Goal: Task Accomplishment & Management: Complete application form

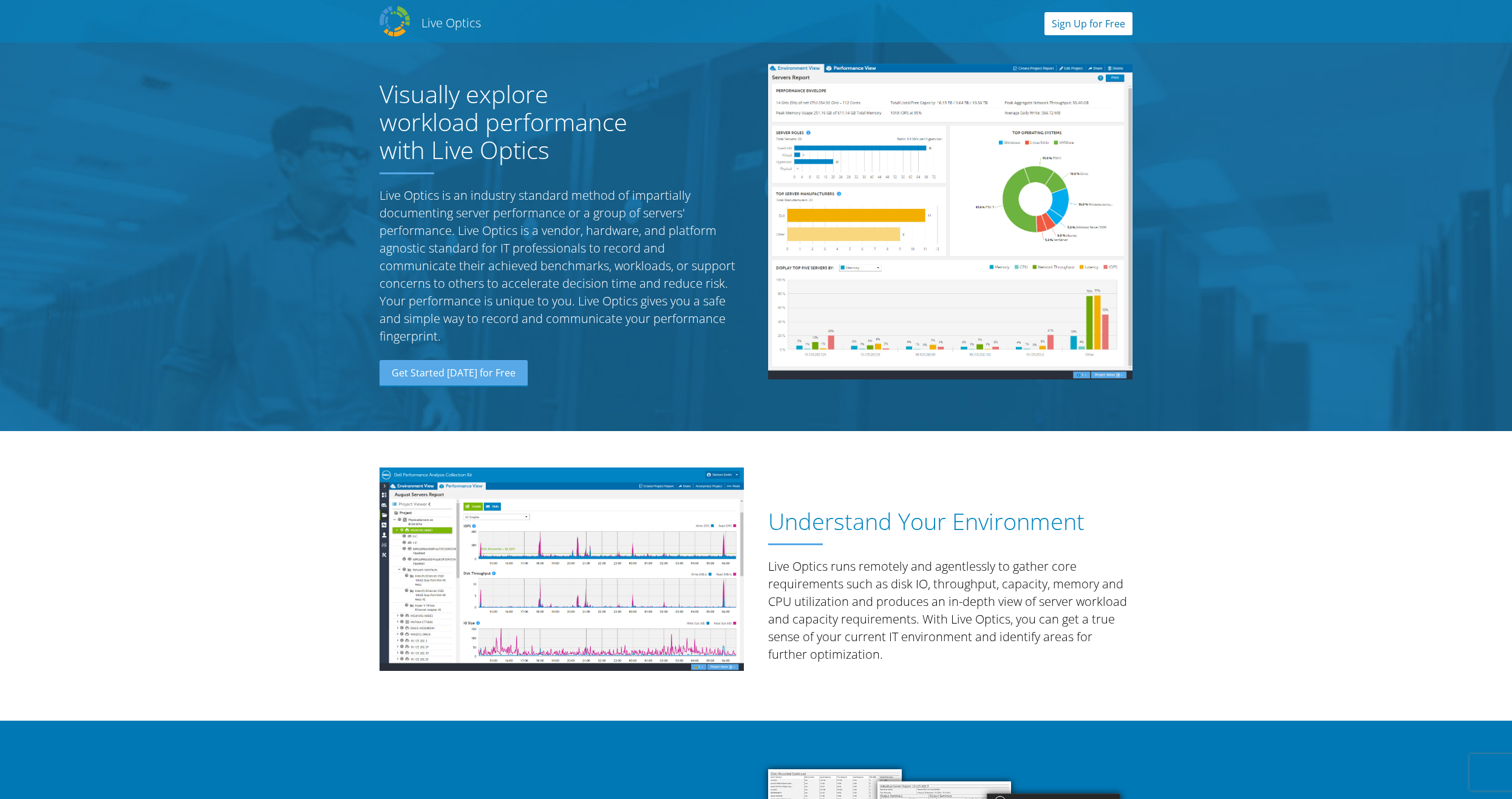
click at [1084, 26] on link "Sign Up for Free" at bounding box center [1088, 23] width 88 height 23
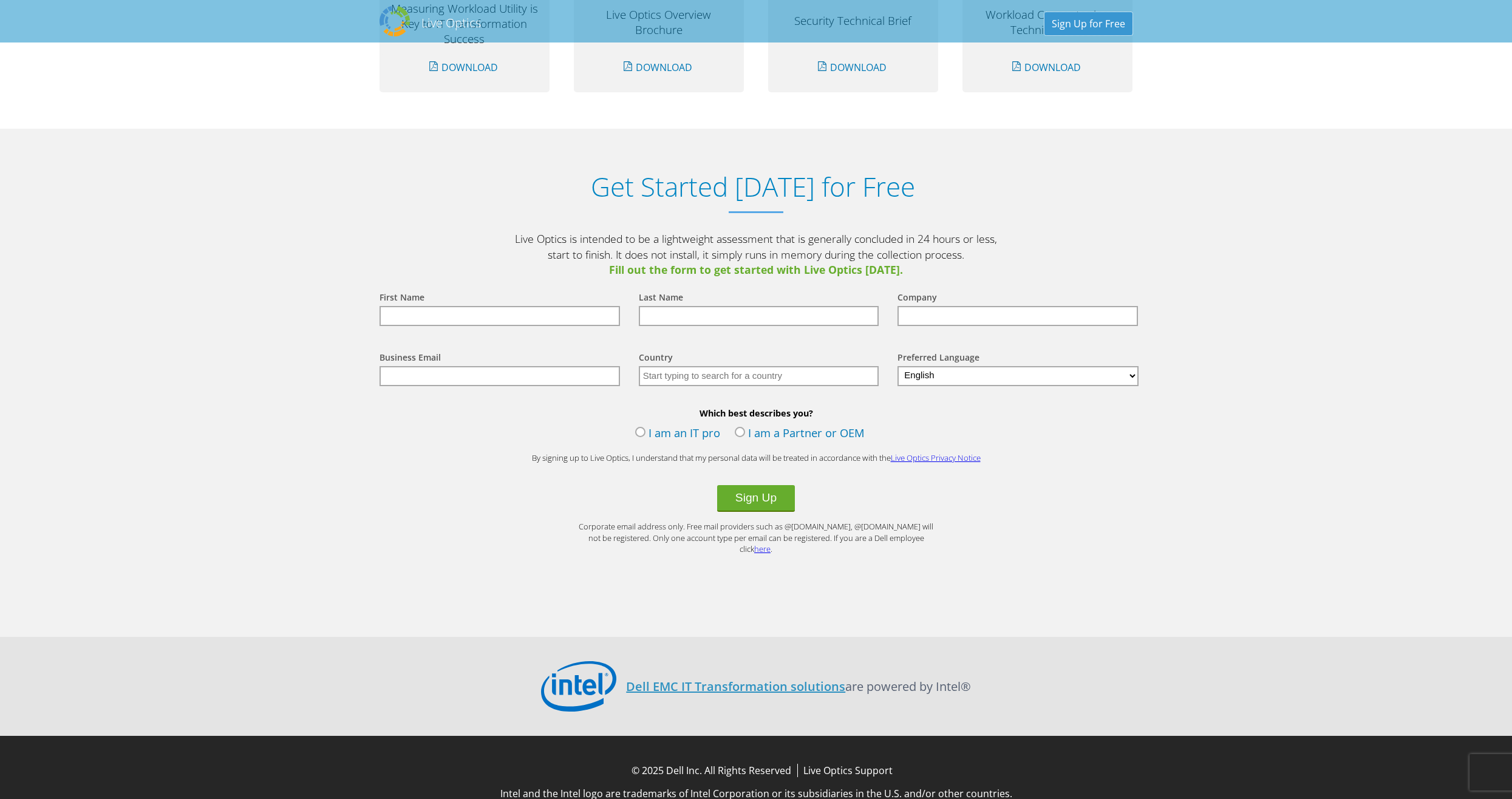
scroll to position [1192, 0]
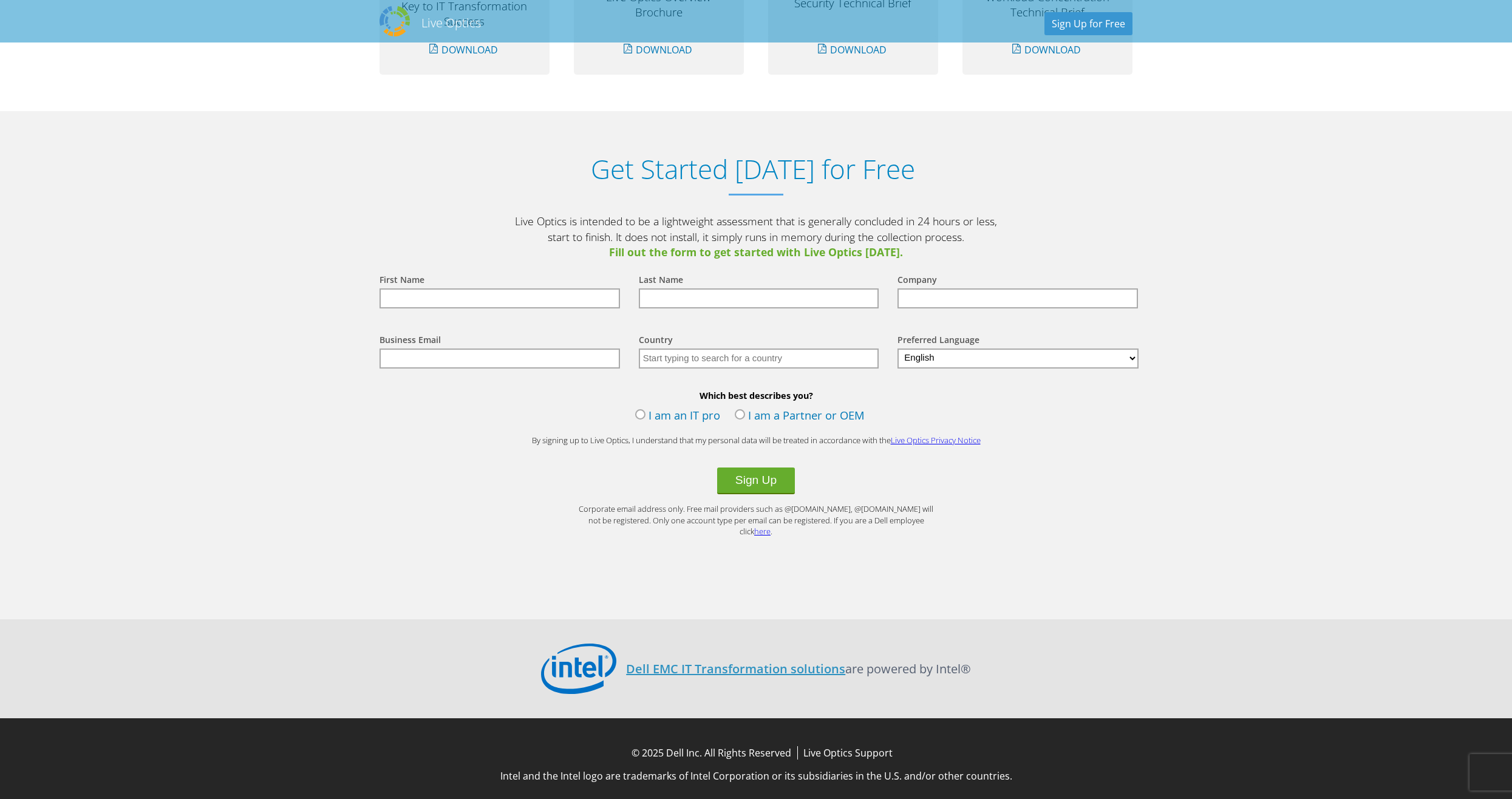
click at [505, 304] on input "text" at bounding box center [499, 299] width 240 height 20
type input "[PERSON_NAME]"
type input "Hobbycraft"
type input "[PERSON_NAME][EMAIL_ADDRESS][PERSON_NAME][DOMAIN_NAME]"
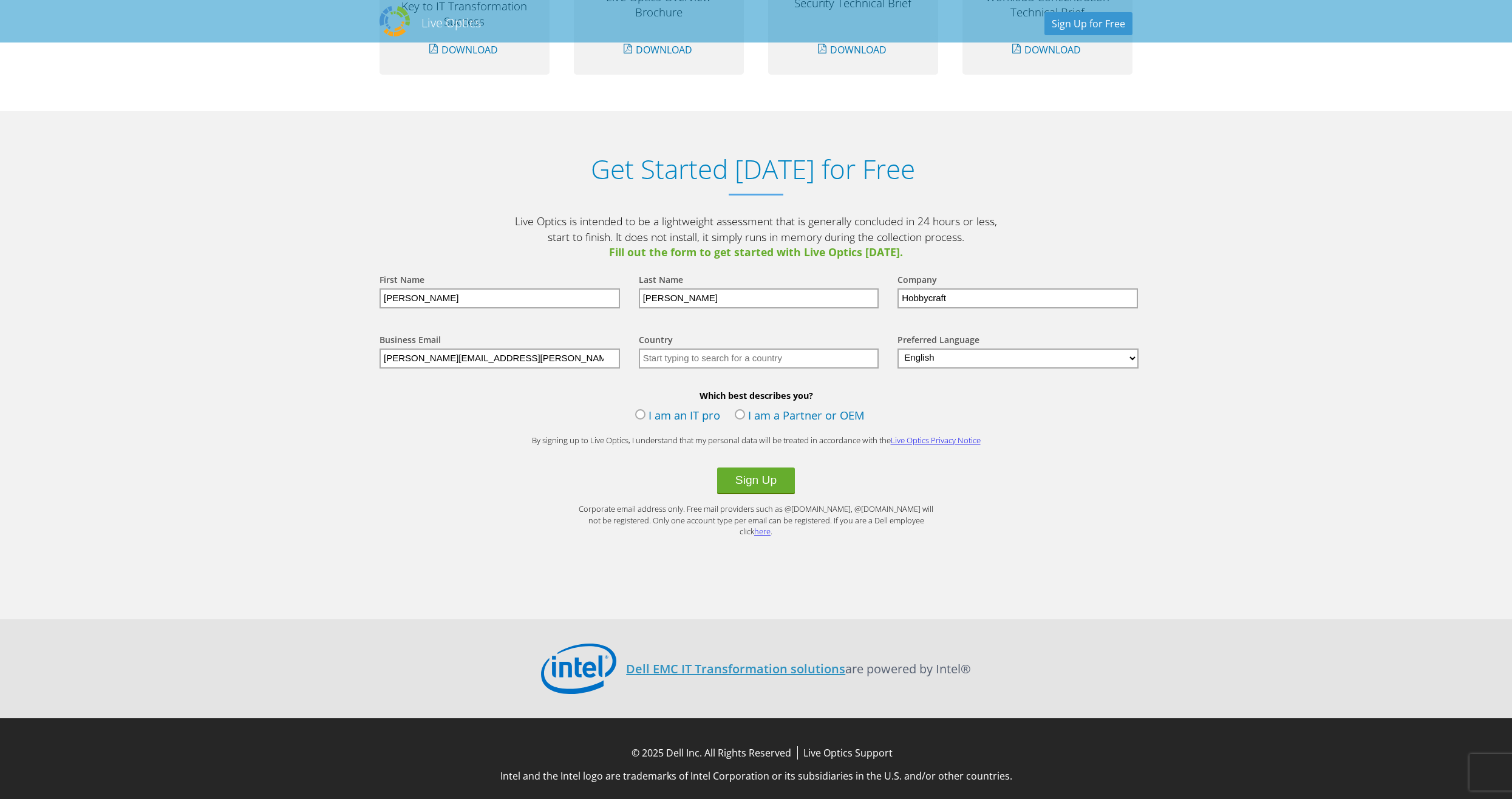
type input "[GEOGRAPHIC_DATA]"
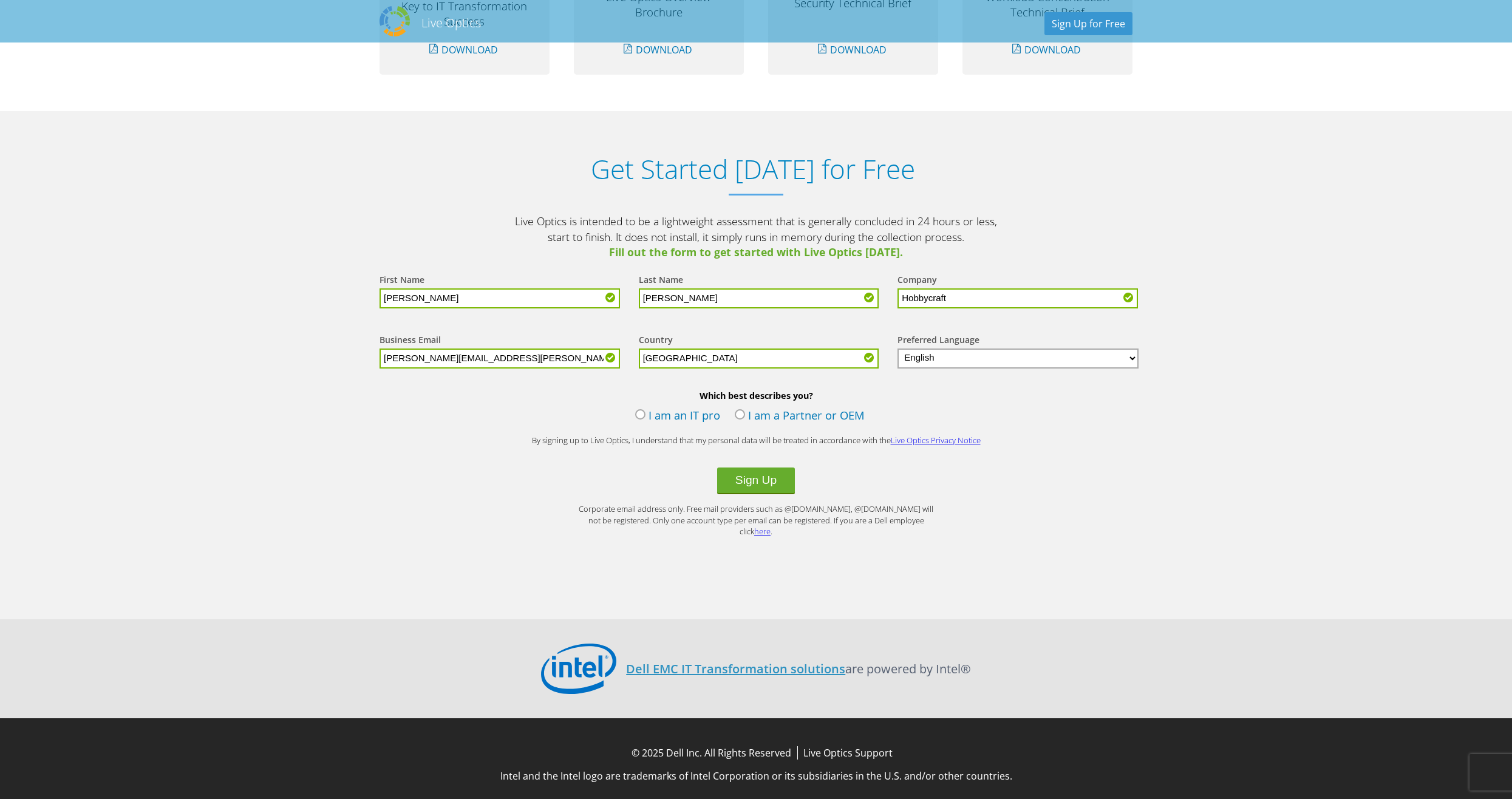
click at [642, 416] on label "I am an IT pro" at bounding box center [677, 416] width 85 height 18
click at [0, 0] on input "I am an IT pro" at bounding box center [0, 0] width 0 height 0
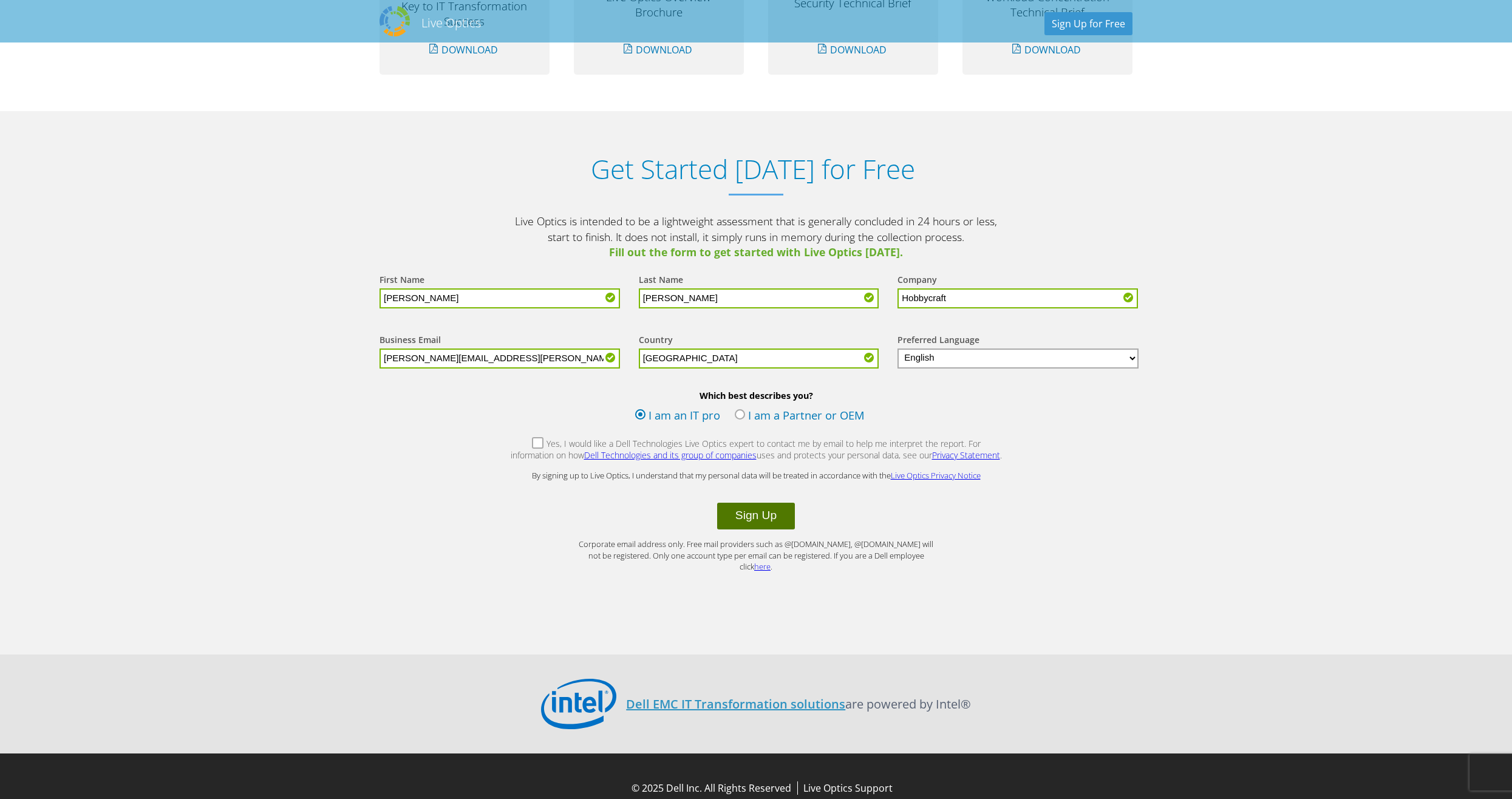
click at [757, 521] on button "Sign Up" at bounding box center [756, 516] width 78 height 27
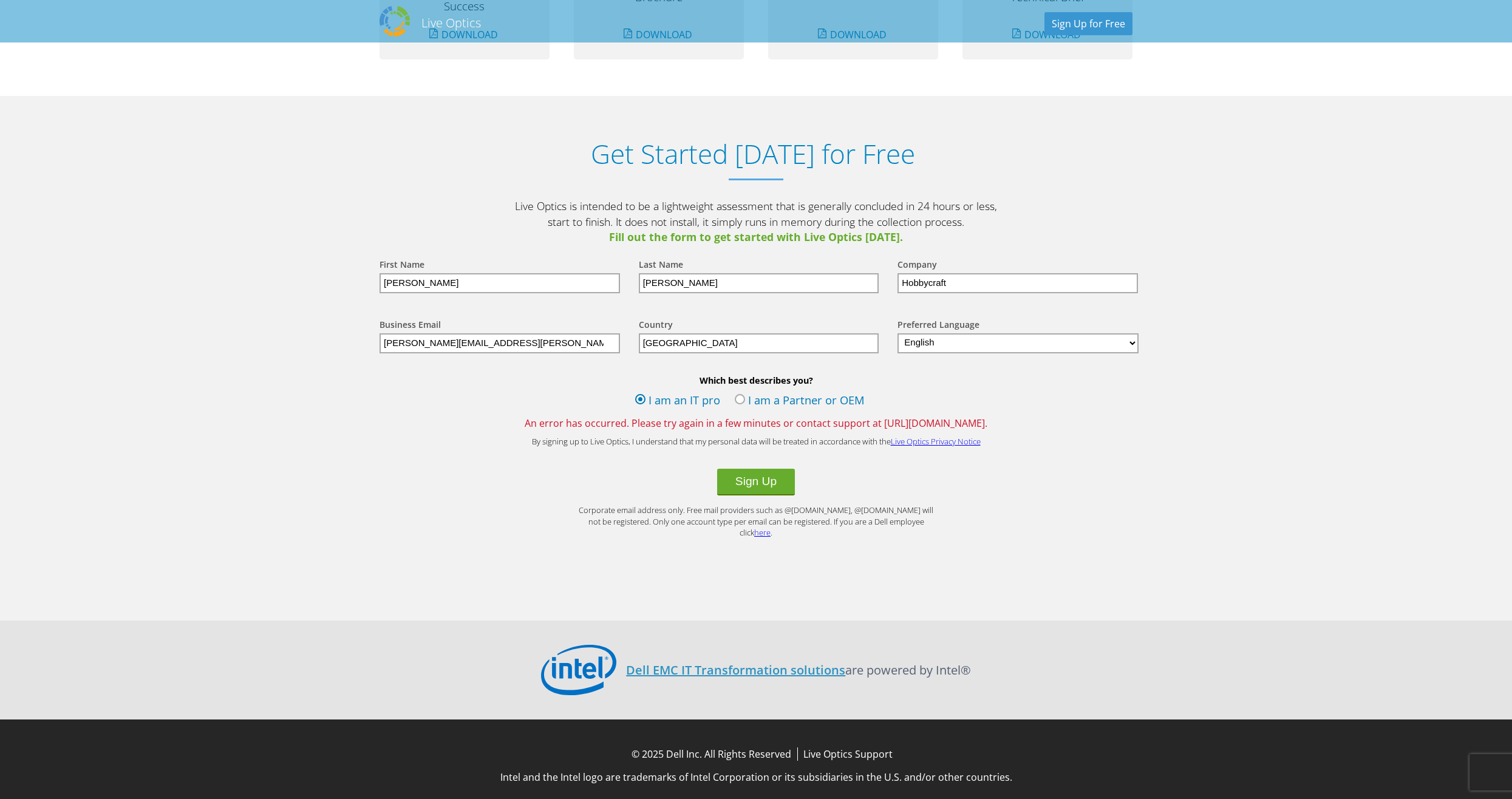
scroll to position [1208, 0]
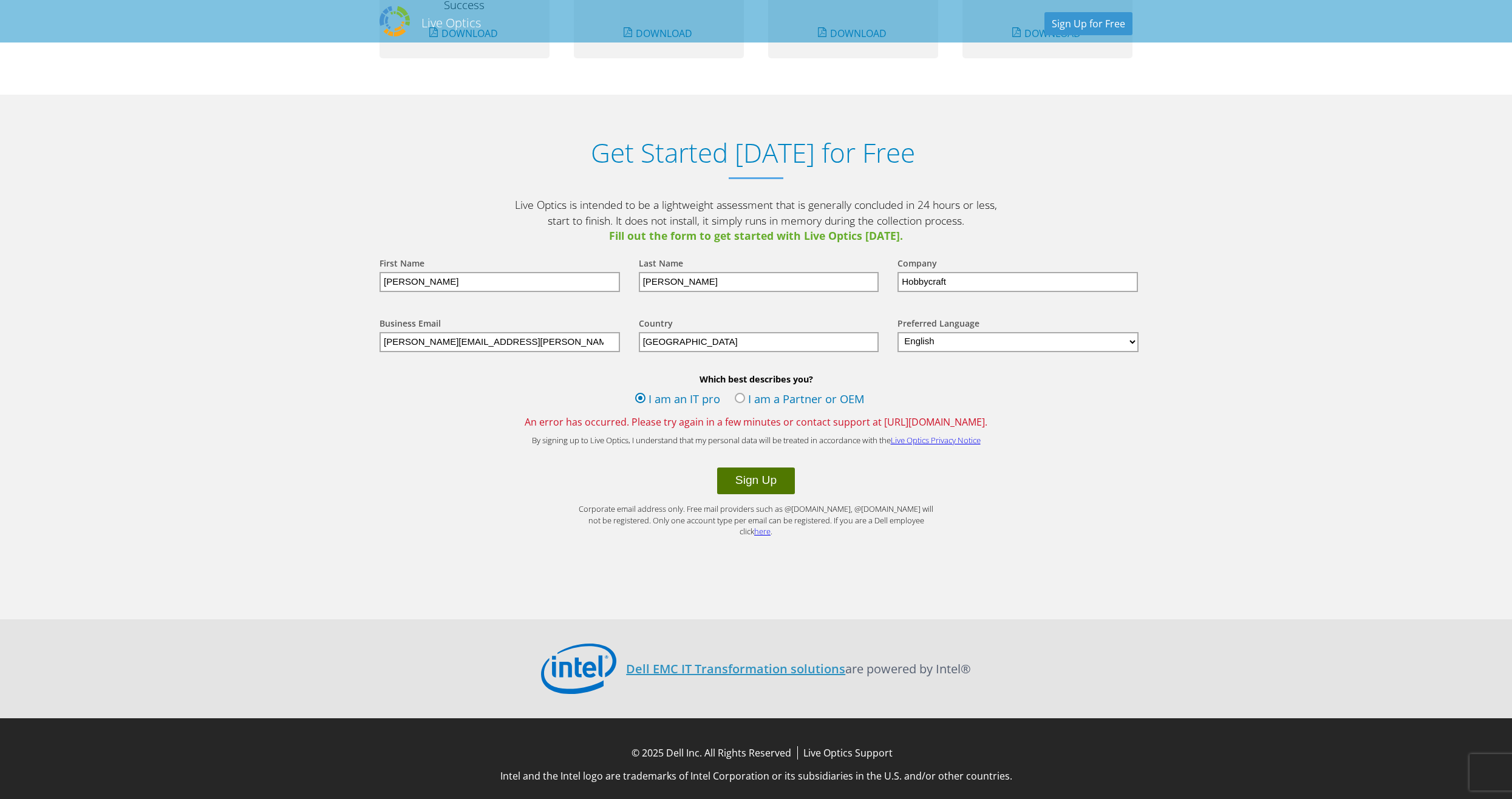
click at [767, 478] on button "Sign Up" at bounding box center [756, 481] width 78 height 27
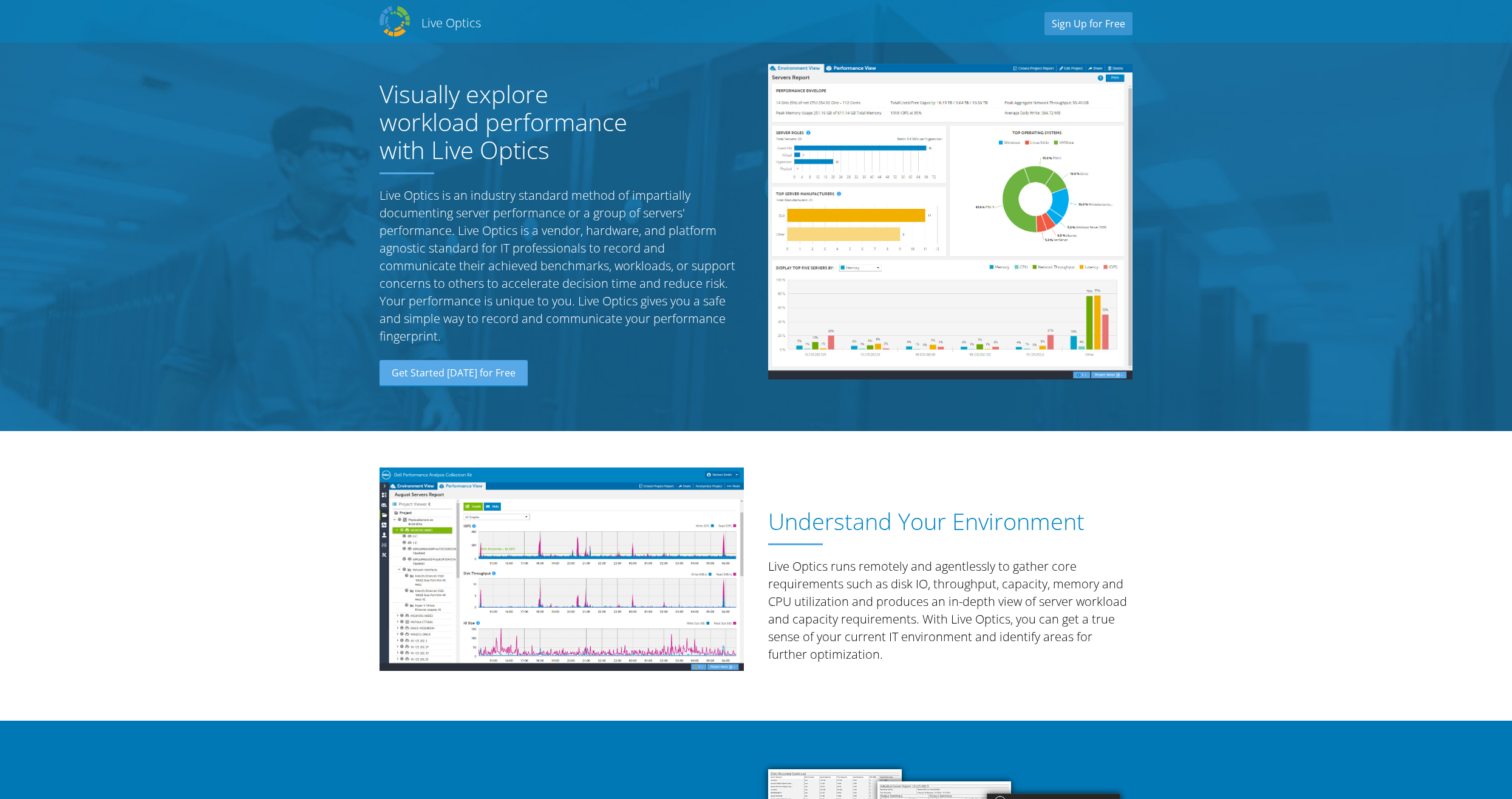
select select "75"
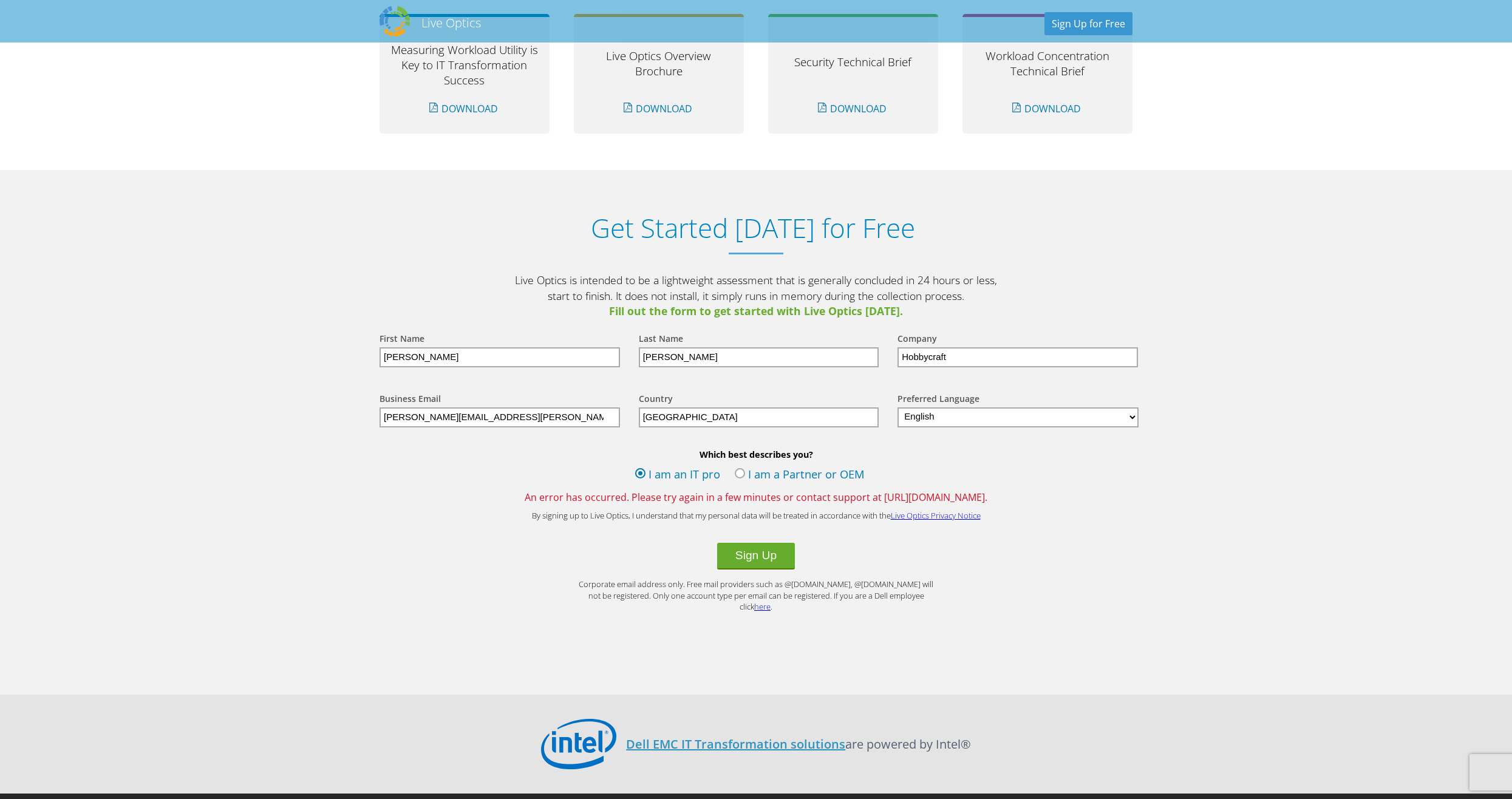
scroll to position [1208, 0]
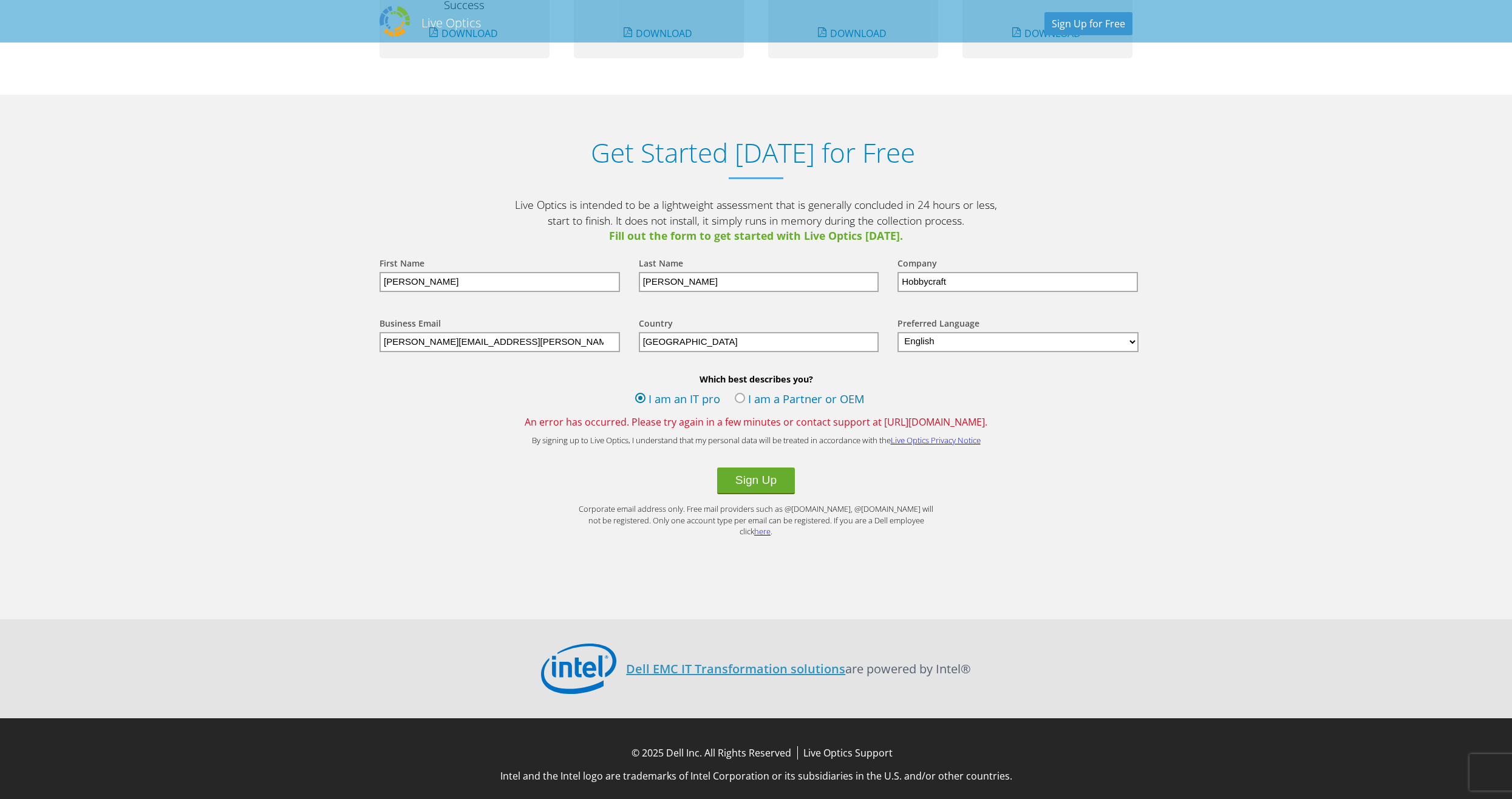
drag, startPoint x: 428, startPoint y: 343, endPoint x: 349, endPoint y: 345, distance: 79.0
click at [349, 345] on section "Get Started Today for Free Live Optics is intended to be a lightweight assessme…" at bounding box center [756, 357] width 1512 height 524
type input "itadministration@hobbycraft.co.uk"
click at [473, 389] on div "Which best describes you? I am an IT pro I am a Partner or OEM An error has occ…" at bounding box center [756, 401] width 777 height 55
click at [766, 480] on button "Sign Up" at bounding box center [756, 481] width 78 height 27
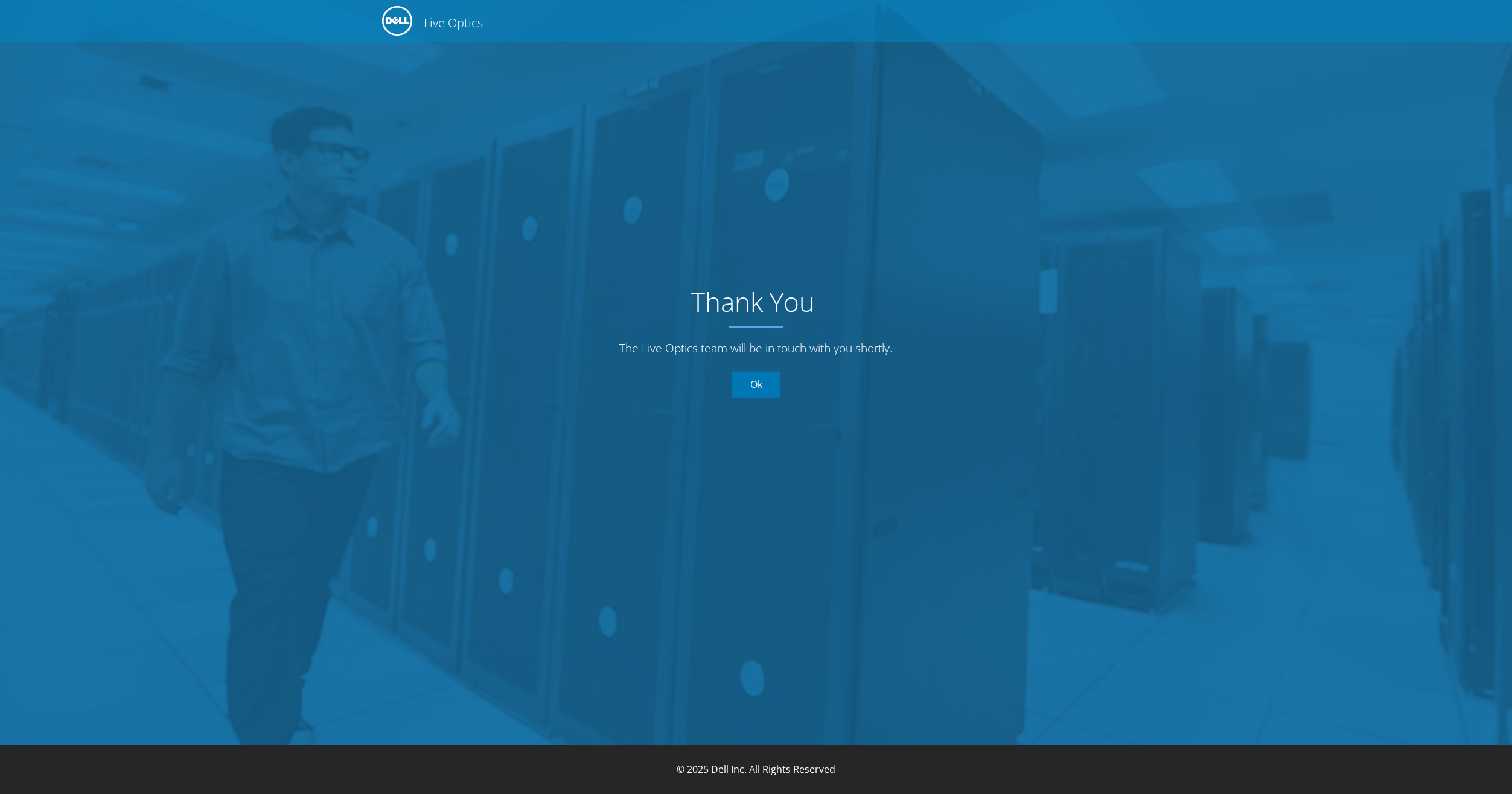
click at [759, 389] on link "Ok" at bounding box center [756, 384] width 48 height 27
